Goal: Navigation & Orientation: Find specific page/section

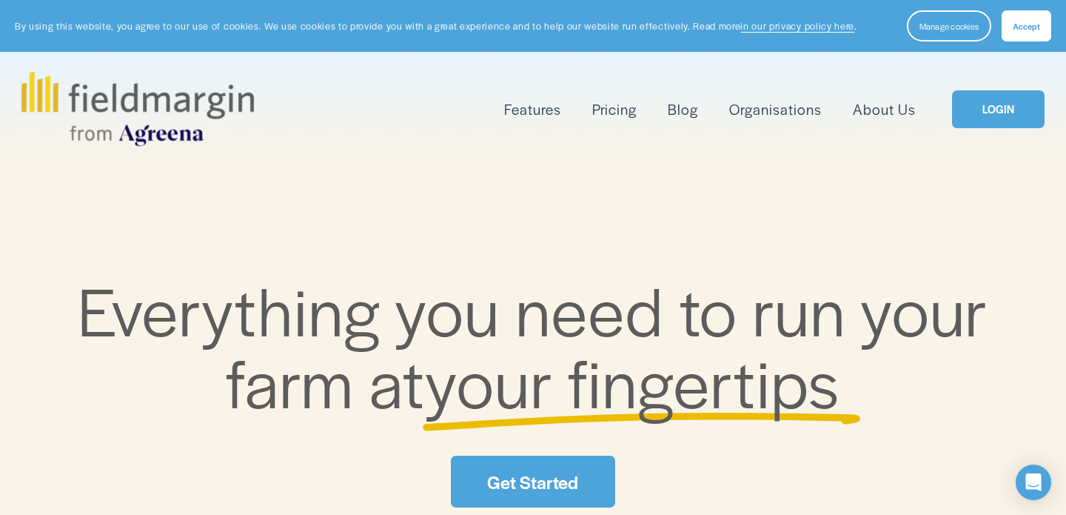
click at [518, 115] on span "Features" at bounding box center [532, 108] width 57 height 21
click at [220, 110] on img at bounding box center [137, 109] width 233 height 74
click at [923, 116] on div "LOGIN" at bounding box center [980, 109] width 129 height 38
click at [903, 110] on link "About Us" at bounding box center [884, 109] width 63 height 24
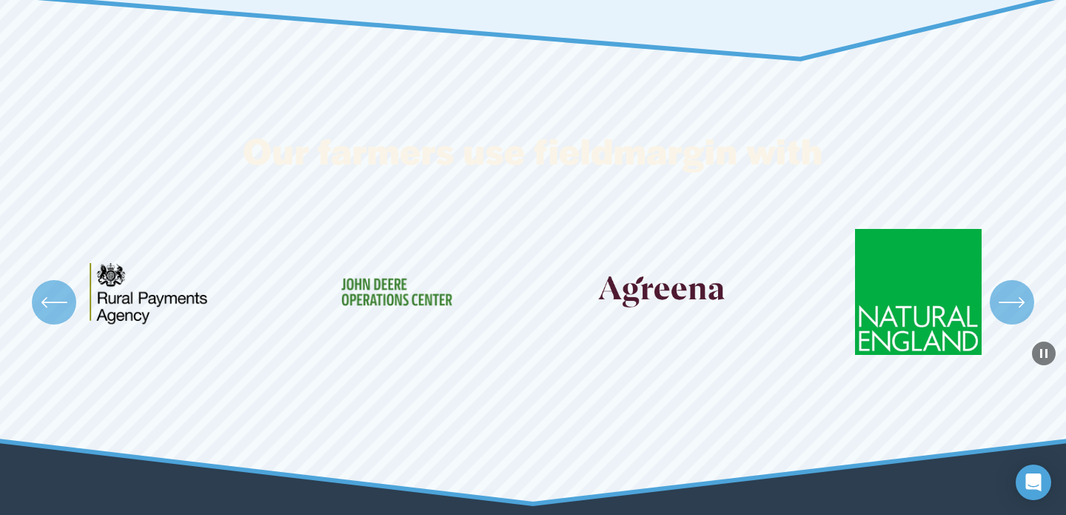
scroll to position [2777, 0]
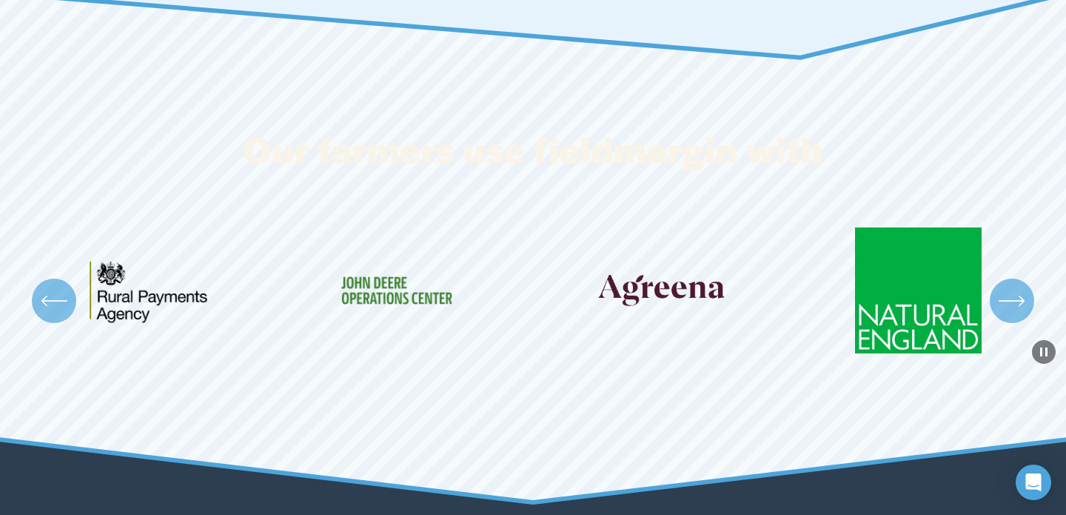
click at [1009, 287] on icon "\a \a \a Next\a \a" at bounding box center [1012, 300] width 27 height 27
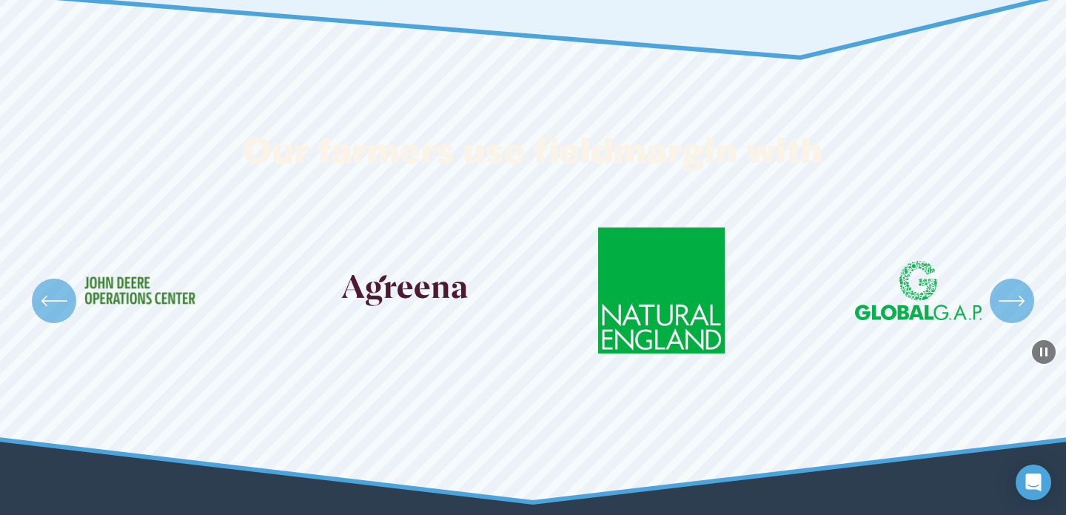
click at [1014, 287] on icon "\a \a \a Next\a \a" at bounding box center [1012, 300] width 27 height 27
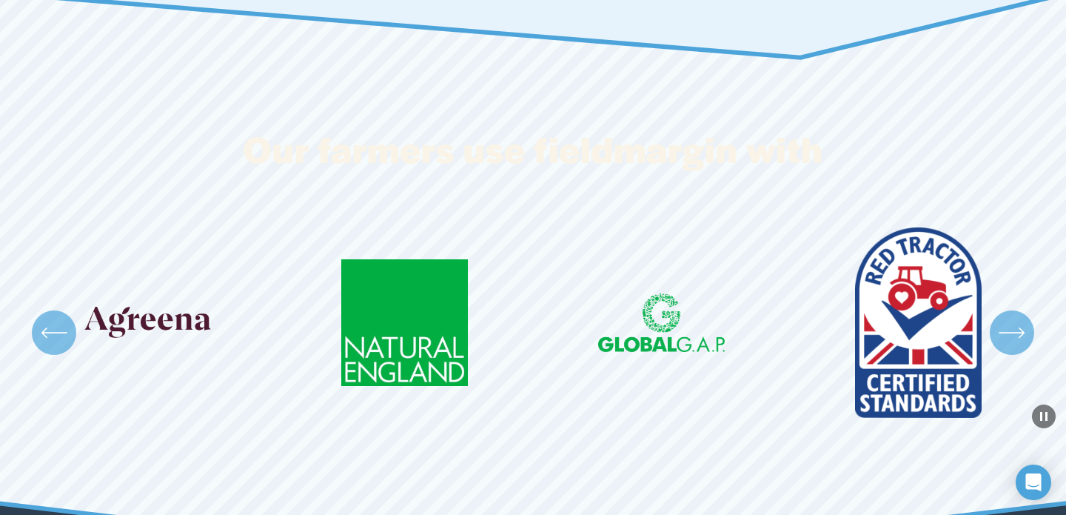
click at [1022, 319] on icon "\a \a \a Next\a \a" at bounding box center [1012, 332] width 27 height 27
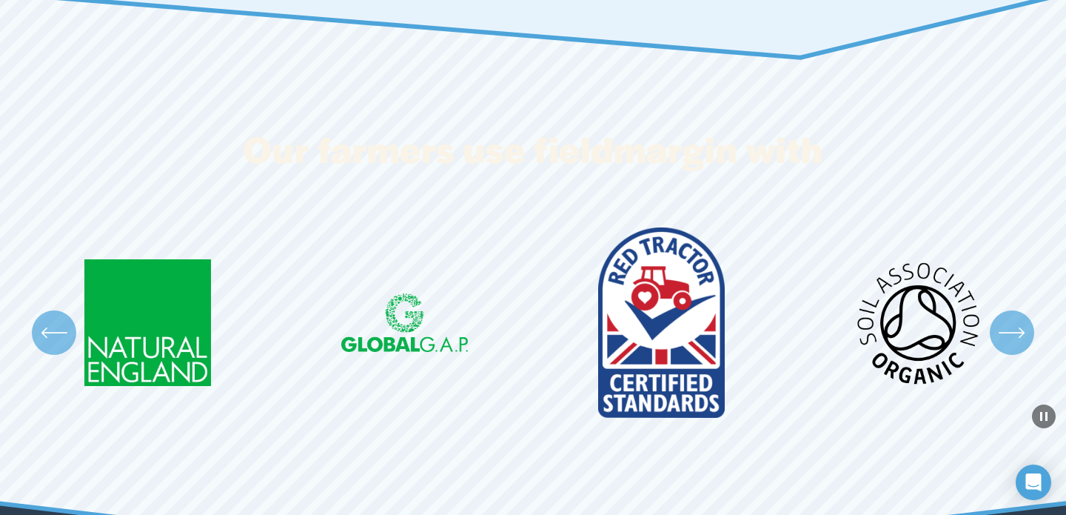
click at [1022, 319] on icon "\a \a \a Next\a \a" at bounding box center [1012, 332] width 27 height 27
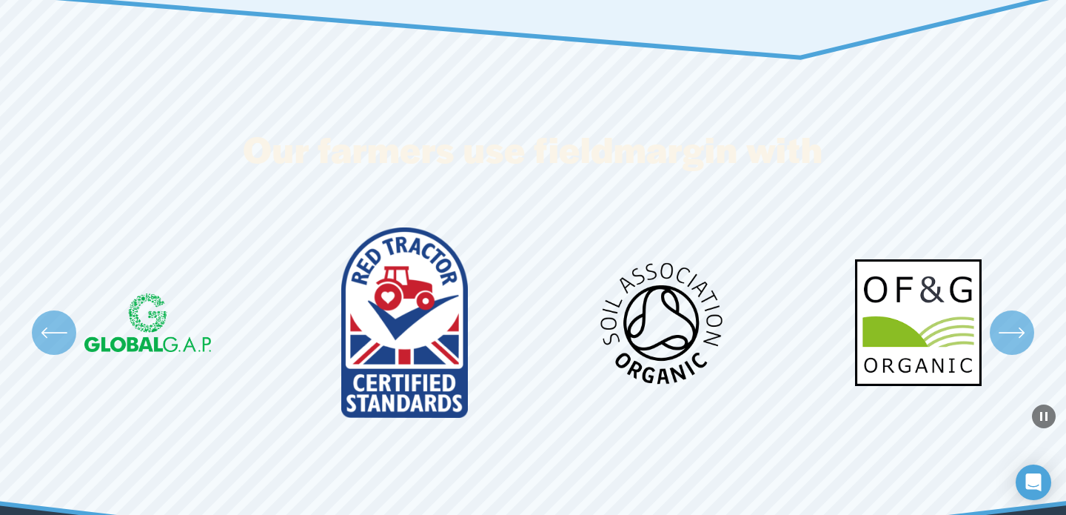
click at [1022, 319] on icon "\a \a \a Next\a \a" at bounding box center [1012, 332] width 27 height 27
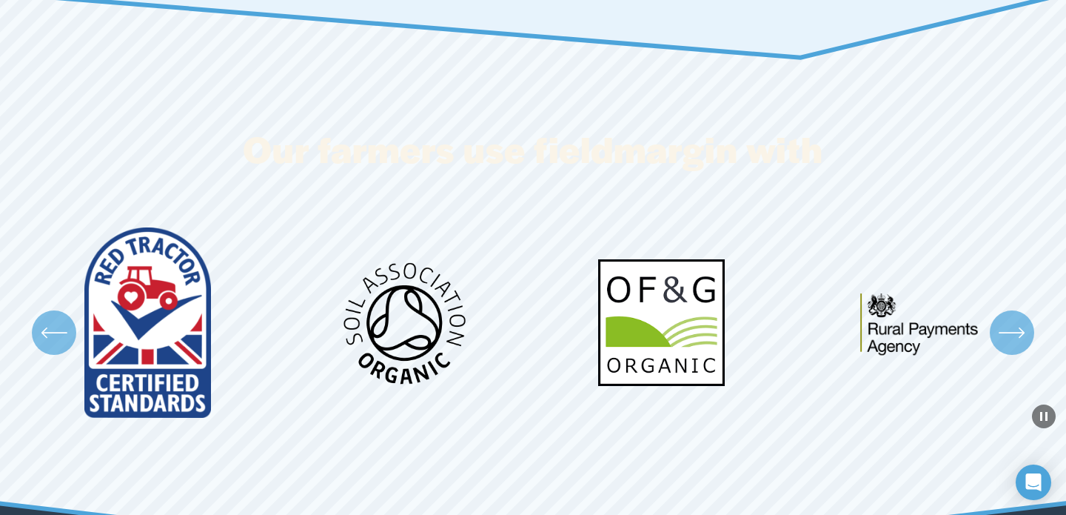
click at [1022, 319] on icon "\a \a \a Next\a \a" at bounding box center [1012, 332] width 27 height 27
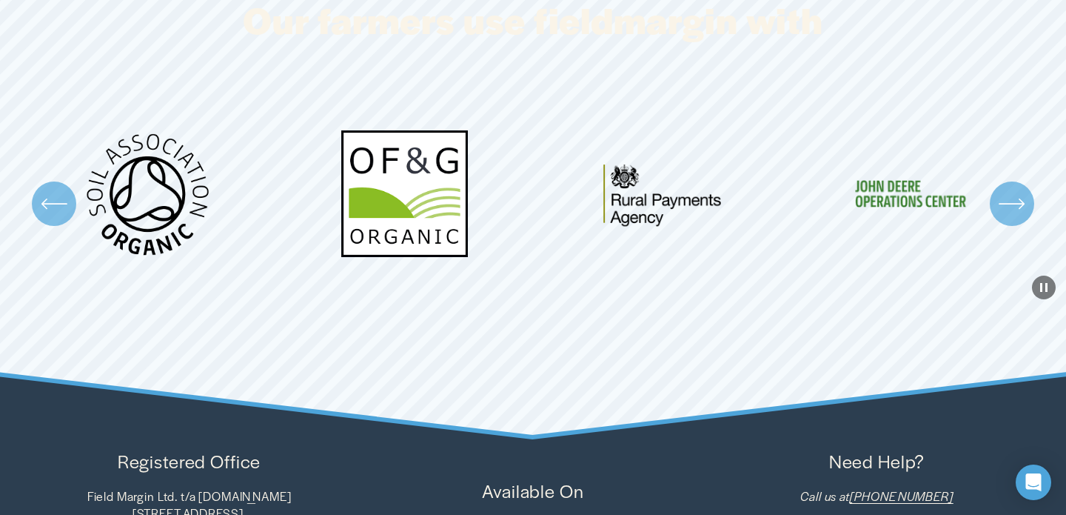
scroll to position [3063, 0]
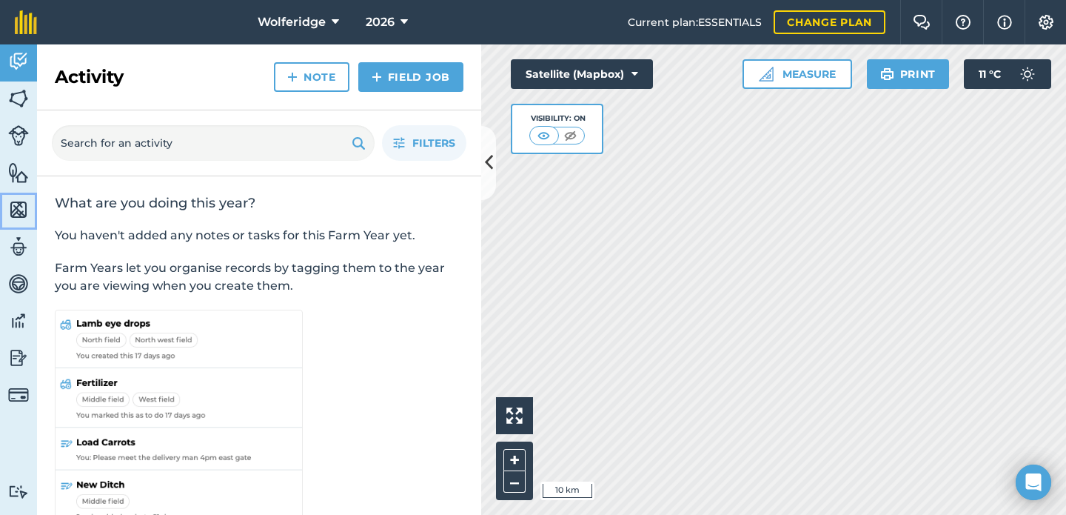
click at [23, 229] on link "Maps" at bounding box center [18, 211] width 37 height 37
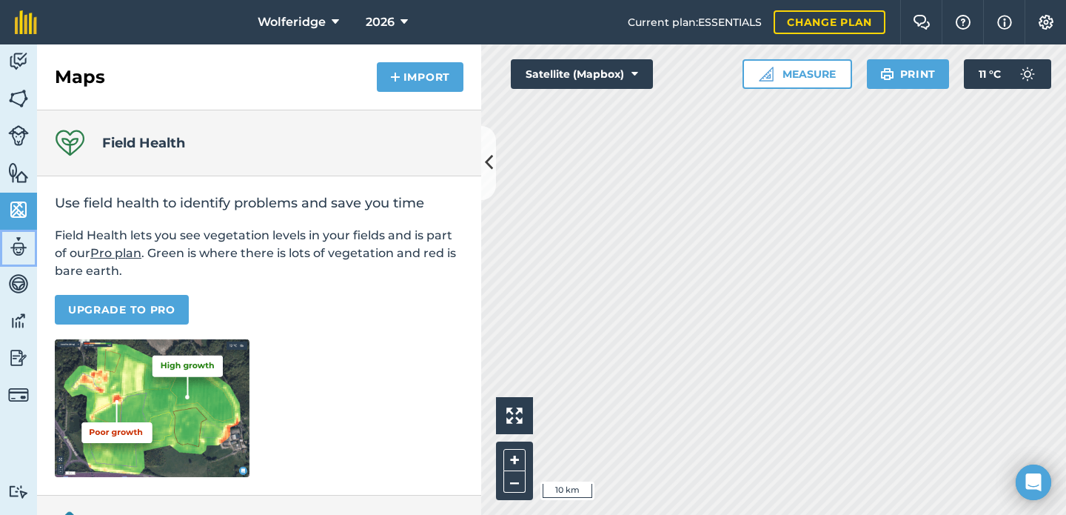
click at [25, 249] on img at bounding box center [18, 246] width 21 height 22
